Goal: Task Accomplishment & Management: Manage account settings

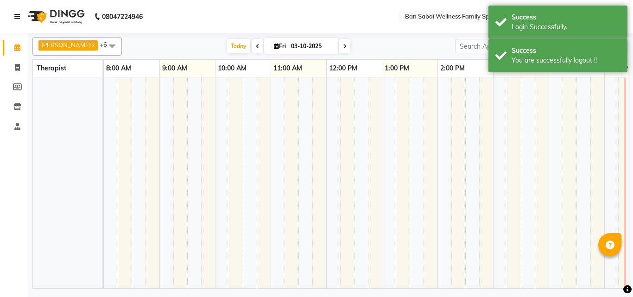
select select "en"
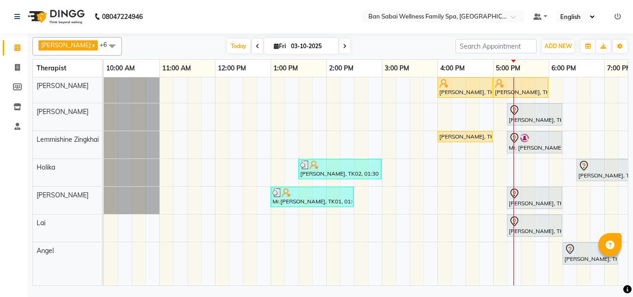
scroll to position [0, 199]
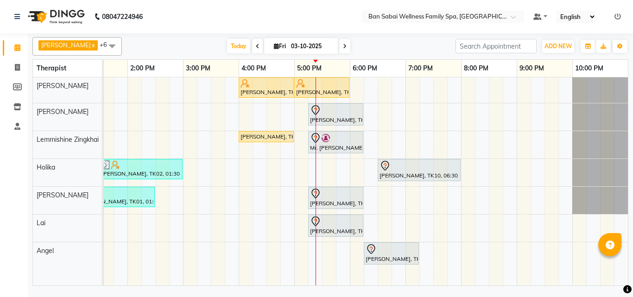
click at [339, 49] on span at bounding box center [344, 46] width 11 height 14
type input "04-10-2025"
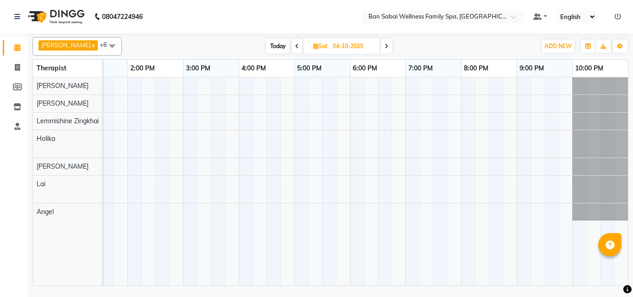
scroll to position [0, 0]
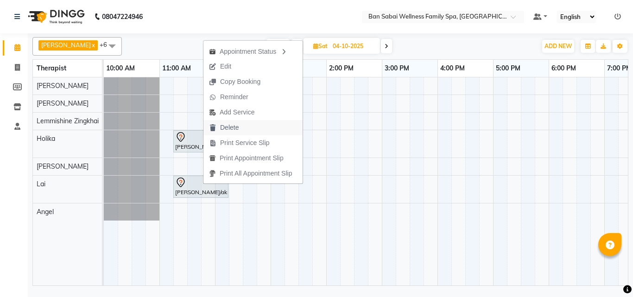
click at [234, 126] on span "Delete" at bounding box center [229, 128] width 19 height 10
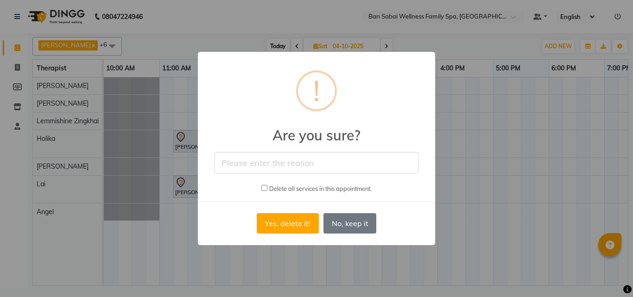
click at [285, 161] on input "text" at bounding box center [317, 163] width 204 height 22
type input "two times punch"
click at [288, 225] on button "Yes, delete it!" at bounding box center [288, 223] width 62 height 20
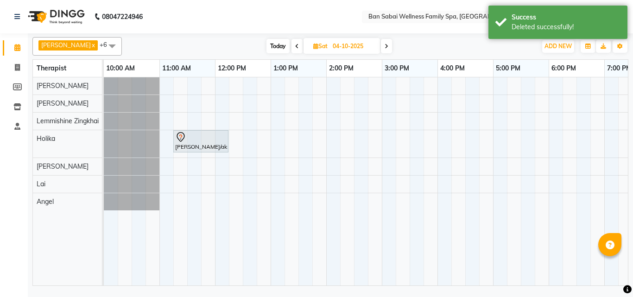
click at [270, 50] on span "Today" at bounding box center [278, 46] width 23 height 14
type input "03-10-2025"
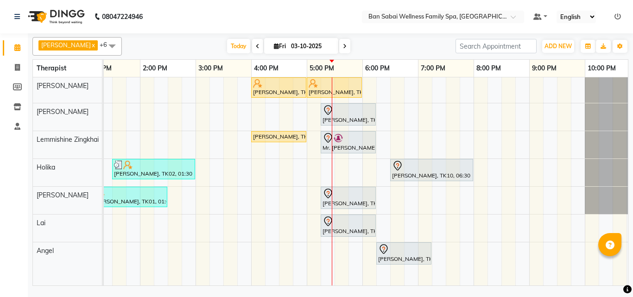
scroll to position [0, 178]
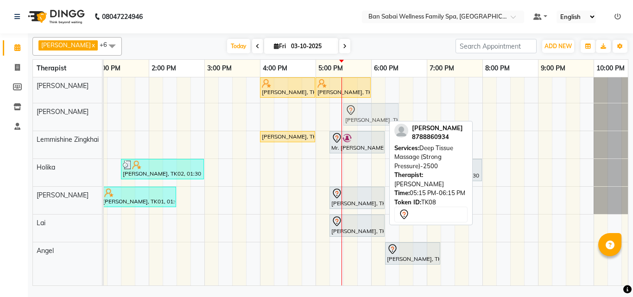
drag, startPoint x: 345, startPoint y: 116, endPoint x: 353, endPoint y: 117, distance: 7.9
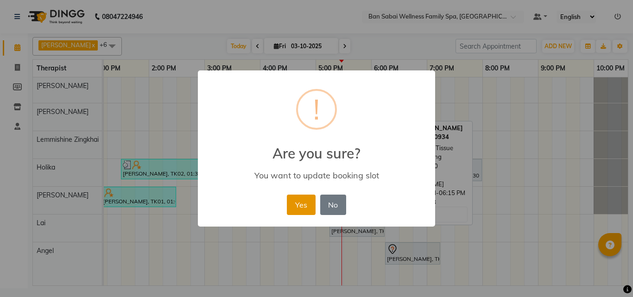
click at [304, 207] on button "Yes" at bounding box center [301, 205] width 28 height 20
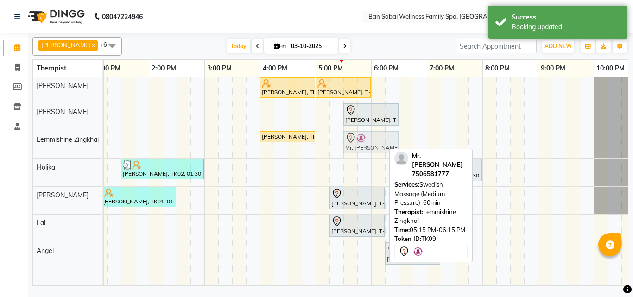
drag, startPoint x: 361, startPoint y: 145, endPoint x: 371, endPoint y: 146, distance: 9.8
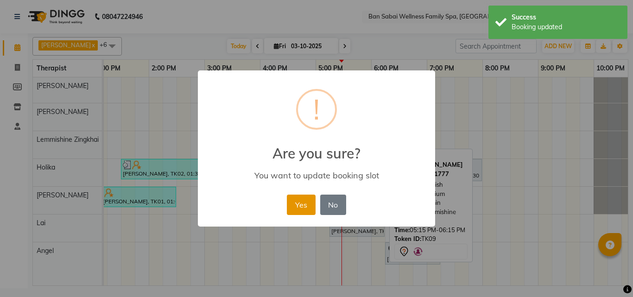
click at [297, 203] on button "Yes" at bounding box center [301, 205] width 28 height 20
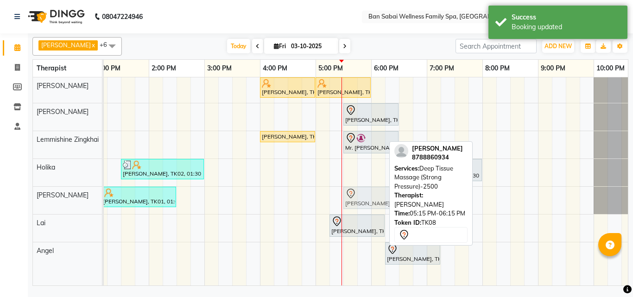
drag, startPoint x: 348, startPoint y: 197, endPoint x: 356, endPoint y: 197, distance: 8.4
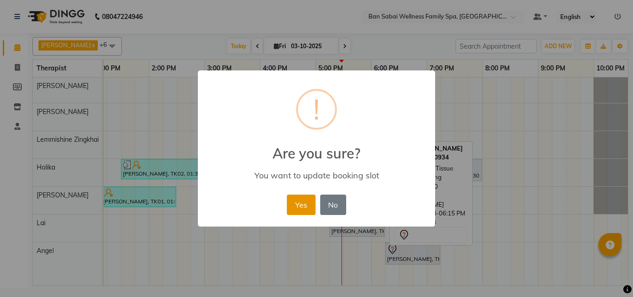
click at [294, 201] on button "Yes" at bounding box center [301, 205] width 28 height 20
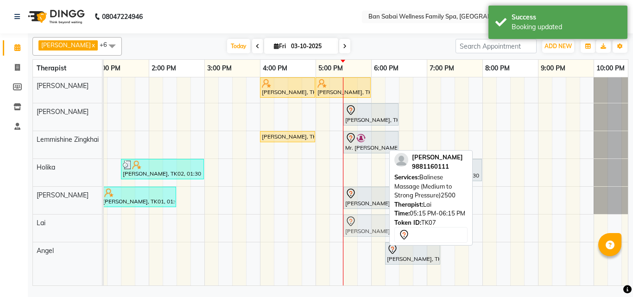
drag, startPoint x: 346, startPoint y: 228, endPoint x: 356, endPoint y: 228, distance: 10.2
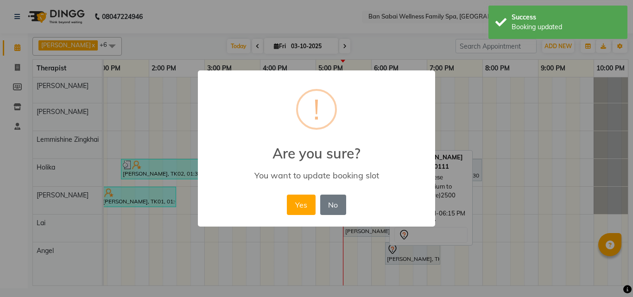
click at [306, 208] on button "Yes" at bounding box center [301, 205] width 28 height 20
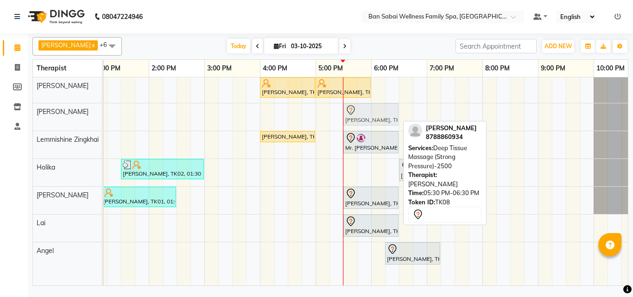
drag, startPoint x: 373, startPoint y: 112, endPoint x: 438, endPoint y: 124, distance: 66.0
click at [438, 124] on div "[PERSON_NAME] x [PERSON_NAME] x Holika x Lai x Lemmishine Zingkhai x Rinsit Ron…" at bounding box center [330, 159] width 596 height 253
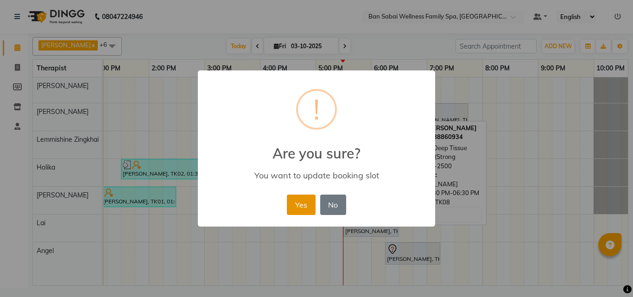
click at [291, 205] on button "Yes" at bounding box center [301, 205] width 28 height 20
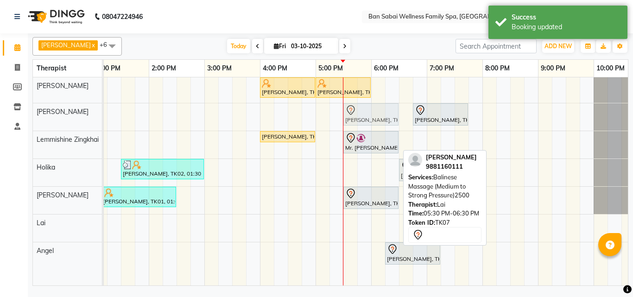
drag, startPoint x: 369, startPoint y: 229, endPoint x: 375, endPoint y: 117, distance: 111.8
click at [375, 117] on tbody "[PERSON_NAME], TK05, 04:00 PM-05:00 PM, Thai/Dry/Sports Massage(Strong Pressure…" at bounding box center [287, 173] width 723 height 192
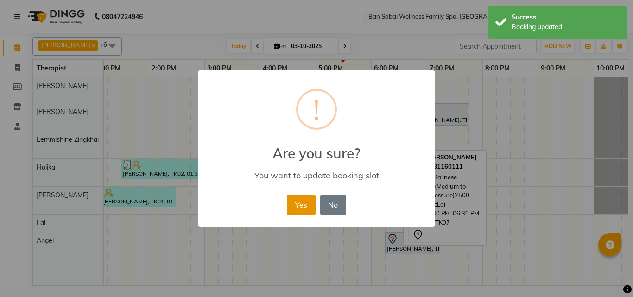
click at [298, 199] on button "Yes" at bounding box center [301, 205] width 28 height 20
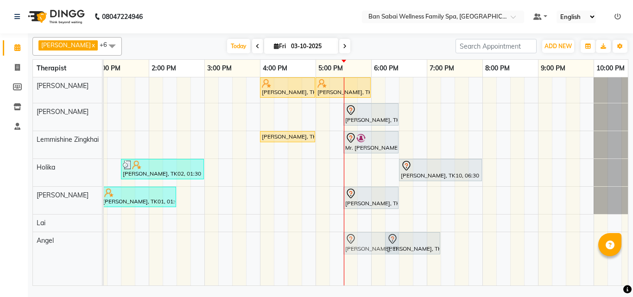
drag, startPoint x: 424, startPoint y: 114, endPoint x: 356, endPoint y: 241, distance: 144.7
click at [356, 241] on tbody "[PERSON_NAME], TK05, 04:00 PM-05:00 PM, Thai/Dry/Sports Massage(Strong Pressure…" at bounding box center [287, 168] width 723 height 182
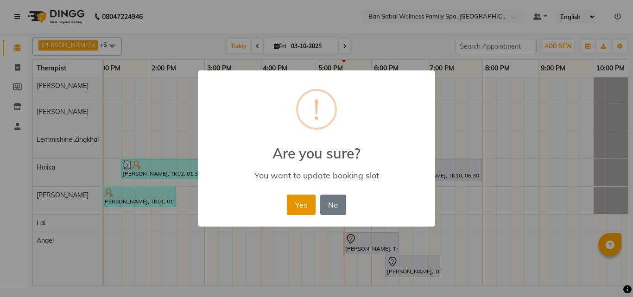
click at [310, 207] on button "Yes" at bounding box center [301, 205] width 28 height 20
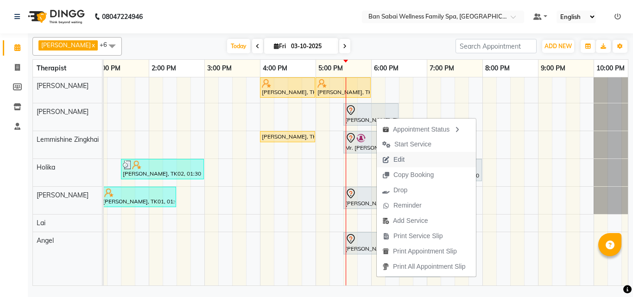
click at [402, 159] on span "Edit" at bounding box center [399, 160] width 11 height 10
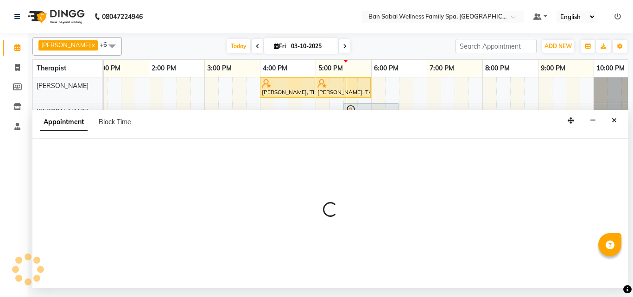
select select "tentative"
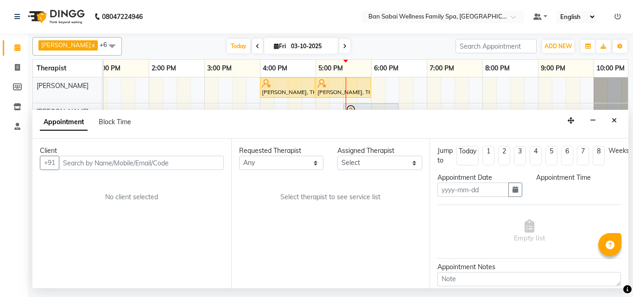
type input "03-10-2025"
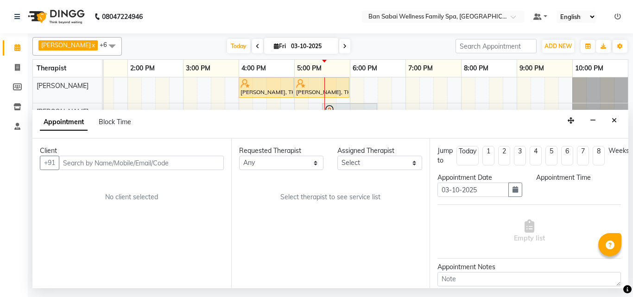
select select "78178"
select select "1050"
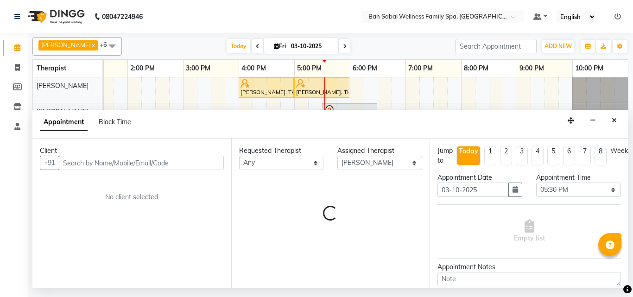
select select "4209"
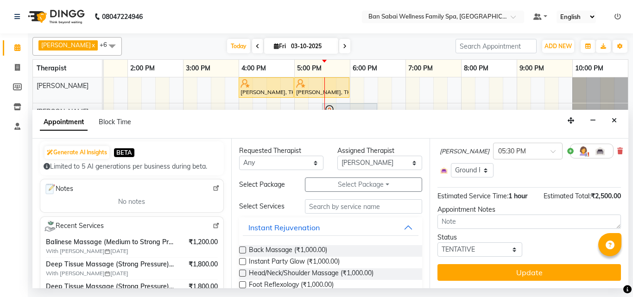
scroll to position [46, 0]
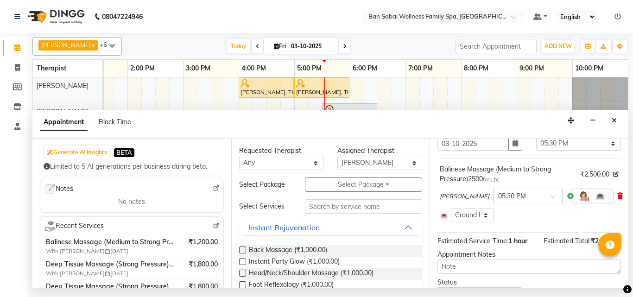
click at [617, 195] on icon at bounding box center [620, 196] width 6 height 6
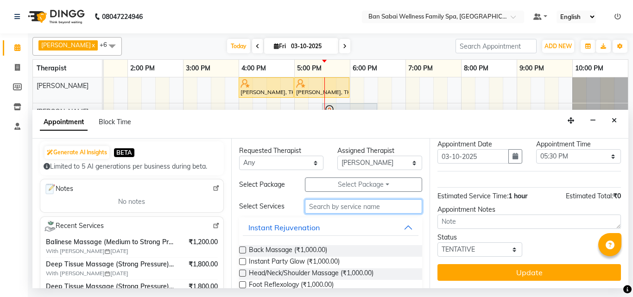
click at [346, 208] on input "text" at bounding box center [364, 206] width 118 height 14
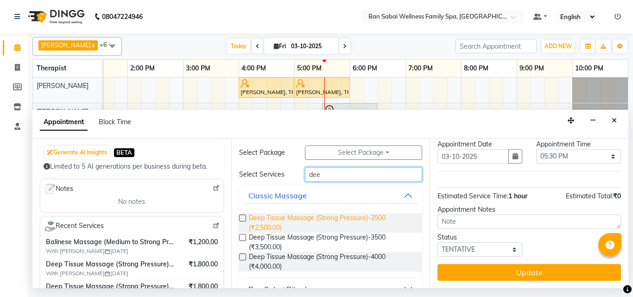
scroll to position [46, 0]
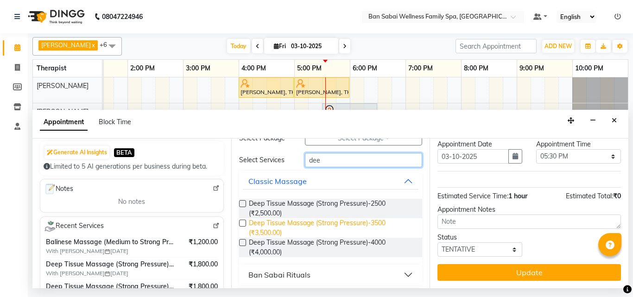
type input "dee"
click at [319, 230] on span "Deep Tissue Massage (Strong Pressure)-3500 (₹3,500.00)" at bounding box center [332, 227] width 166 height 19
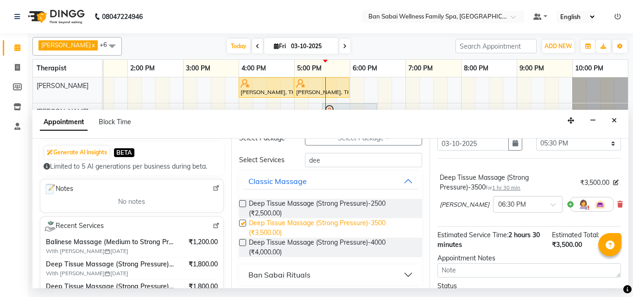
checkbox input "false"
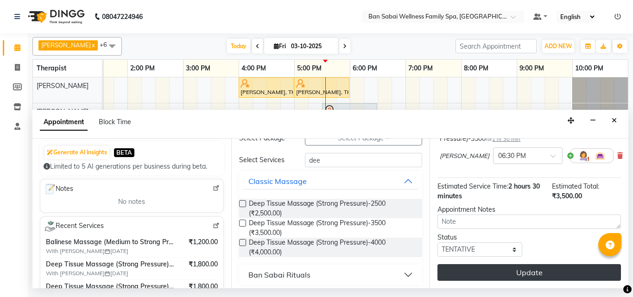
click at [559, 266] on button "Update" at bounding box center [530, 272] width 184 height 17
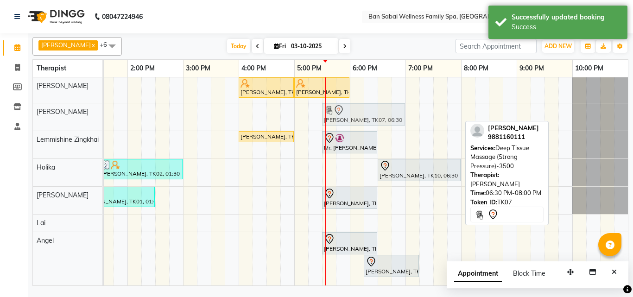
drag, startPoint x: 398, startPoint y: 119, endPoint x: 347, endPoint y: 120, distance: 51.5
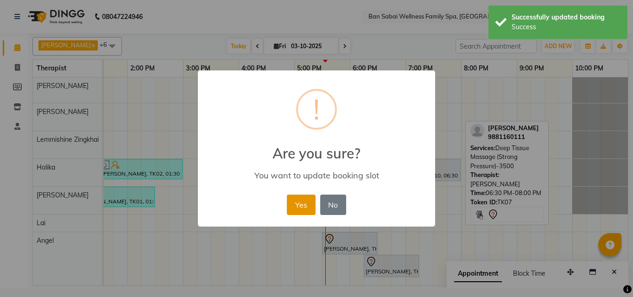
click at [303, 208] on button "Yes" at bounding box center [301, 205] width 28 height 20
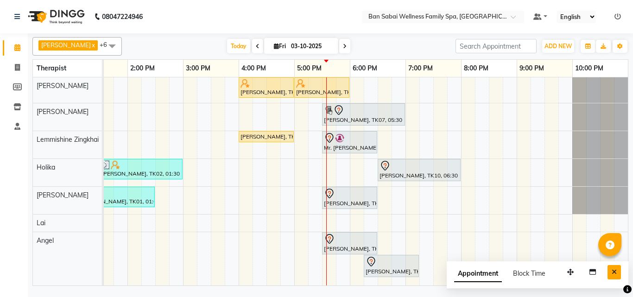
click at [615, 273] on icon "Close" at bounding box center [614, 272] width 5 height 6
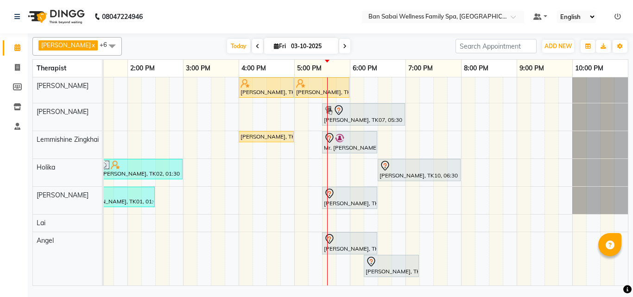
click at [617, 17] on icon at bounding box center [618, 16] width 6 height 6
